Goal: Task Accomplishment & Management: Manage account settings

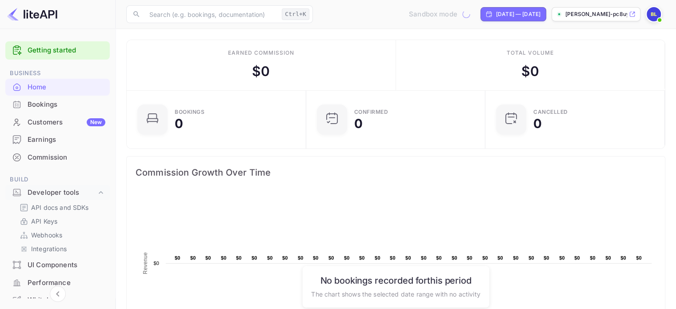
scroll to position [138, 167]
checkbox input "true"
click at [458, 14] on input "Switch to Sandbox mode" at bounding box center [467, 14] width 18 height 6
click at [458, 13] on input "Switch to Sandbox mode" at bounding box center [467, 14] width 18 height 6
click at [458, 18] on span "Switch to Sandbox mode" at bounding box center [464, 14] width 13 height 8
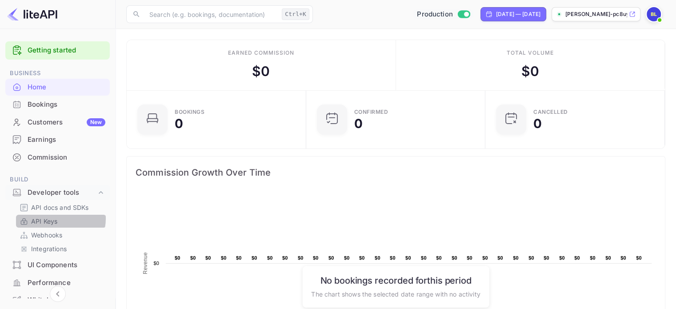
click at [59, 219] on link "API Keys" at bounding box center [61, 221] width 83 height 9
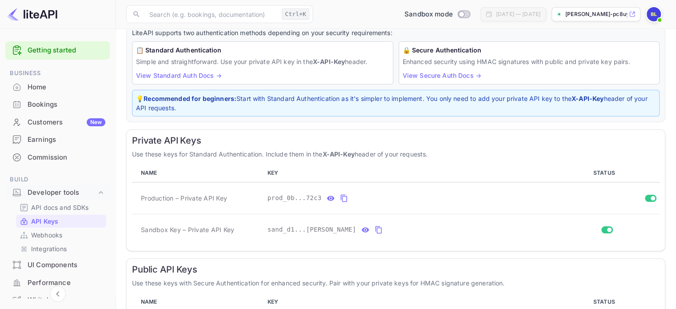
scroll to position [102, 0]
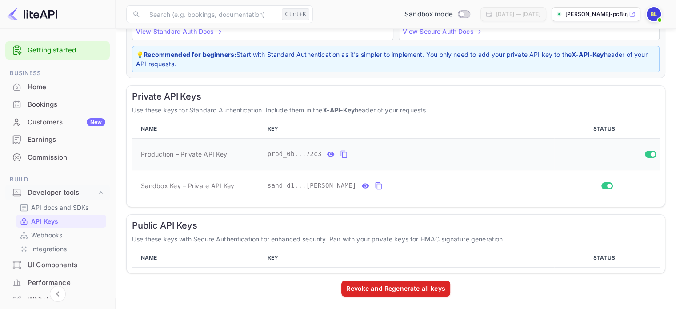
click at [341, 158] on icon "private api keys table" at bounding box center [344, 154] width 8 height 11
click at [344, 151] on button "private api keys table" at bounding box center [344, 154] width 12 height 14
click at [453, 14] on input "Switch to Production mode" at bounding box center [462, 14] width 18 height 6
checkbox input "true"
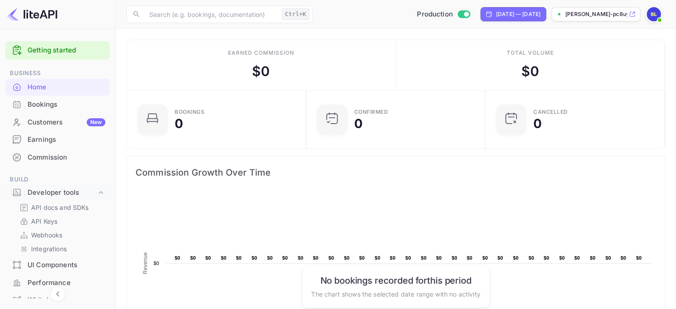
scroll to position [138, 167]
click at [458, 12] on input "Switch to Sandbox mode" at bounding box center [467, 14] width 18 height 6
click at [48, 219] on p "API Keys" at bounding box center [44, 221] width 26 height 9
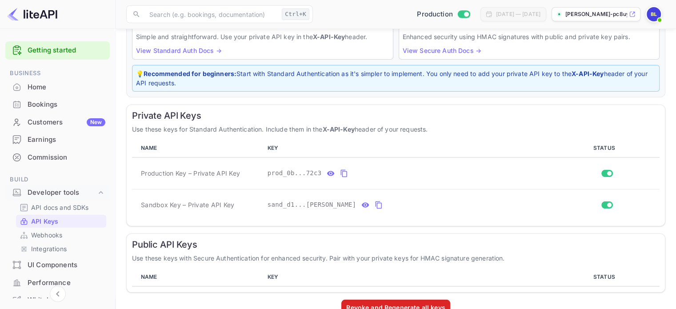
scroll to position [89, 0]
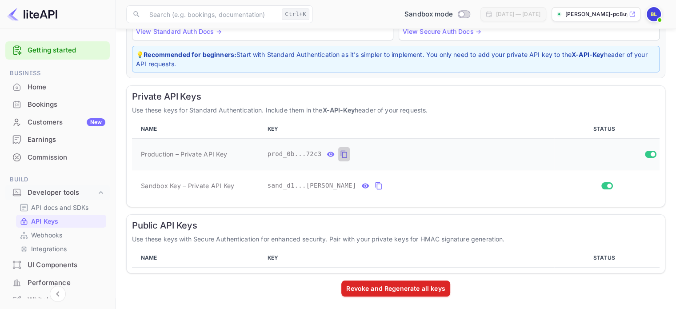
click at [340, 154] on icon "private api keys table" at bounding box center [344, 154] width 8 height 11
click at [375, 187] on icon "private api keys table" at bounding box center [379, 186] width 8 height 11
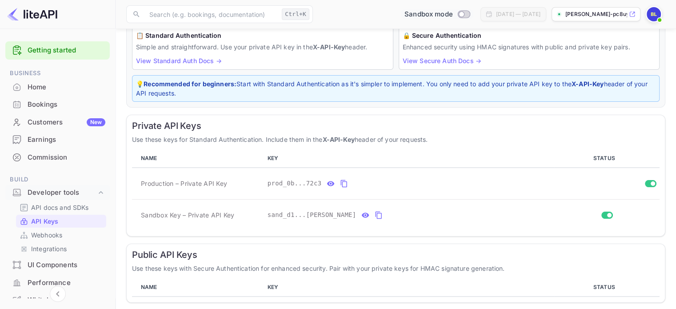
scroll to position [58, 0]
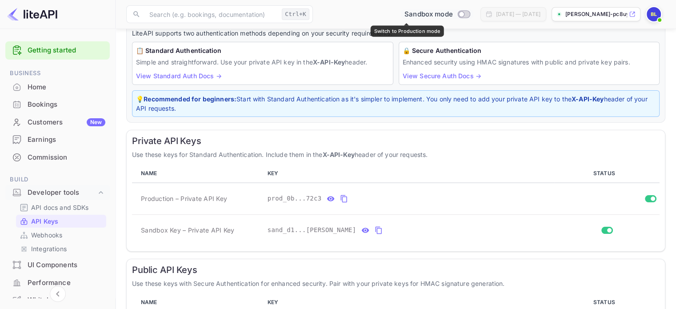
click at [458, 11] on span "Switch to Production mode" at bounding box center [464, 14] width 13 height 8
checkbox input "true"
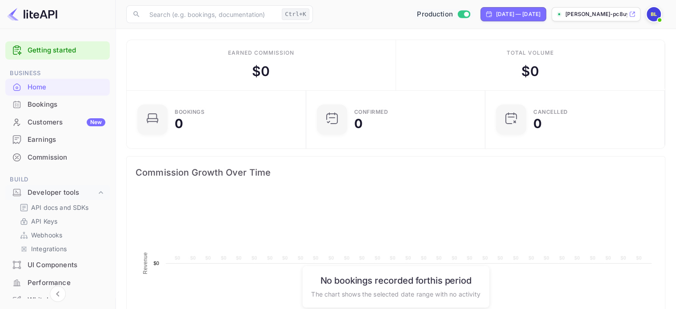
scroll to position [138, 167]
